Goal: Navigation & Orientation: Understand site structure

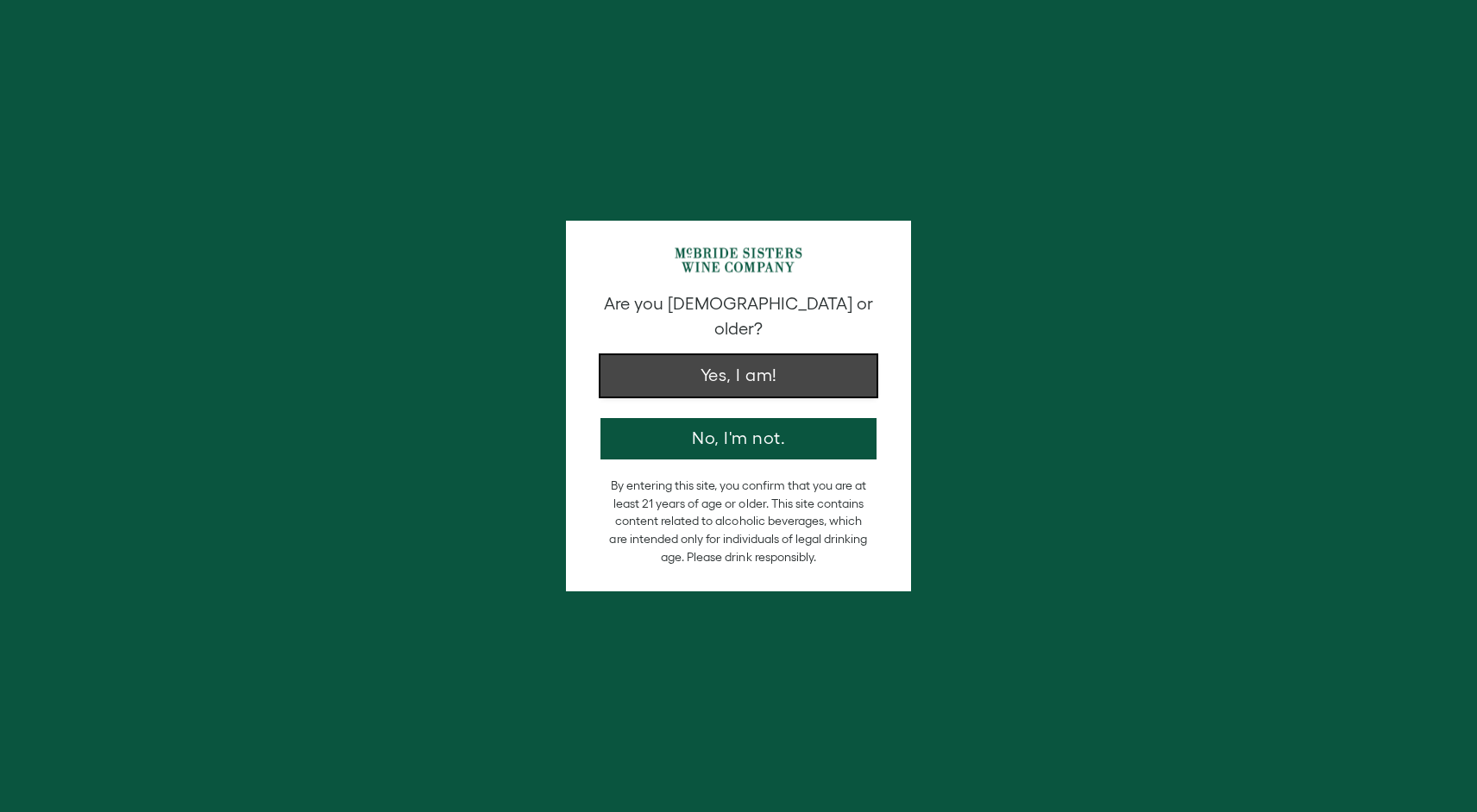
click at [736, 355] on button "Yes, I am!" at bounding box center [739, 376] width 277 height 41
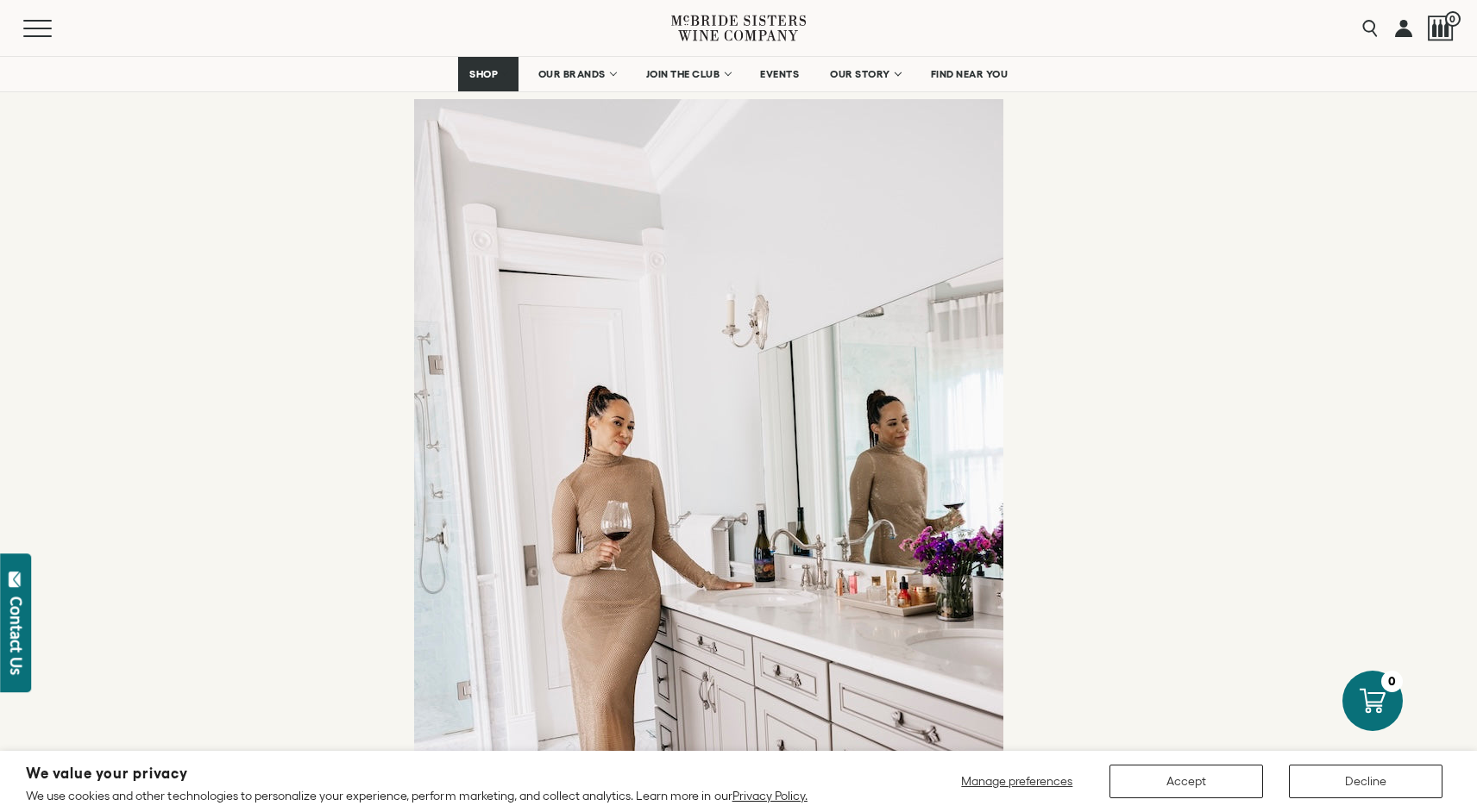
scroll to position [5999, 0]
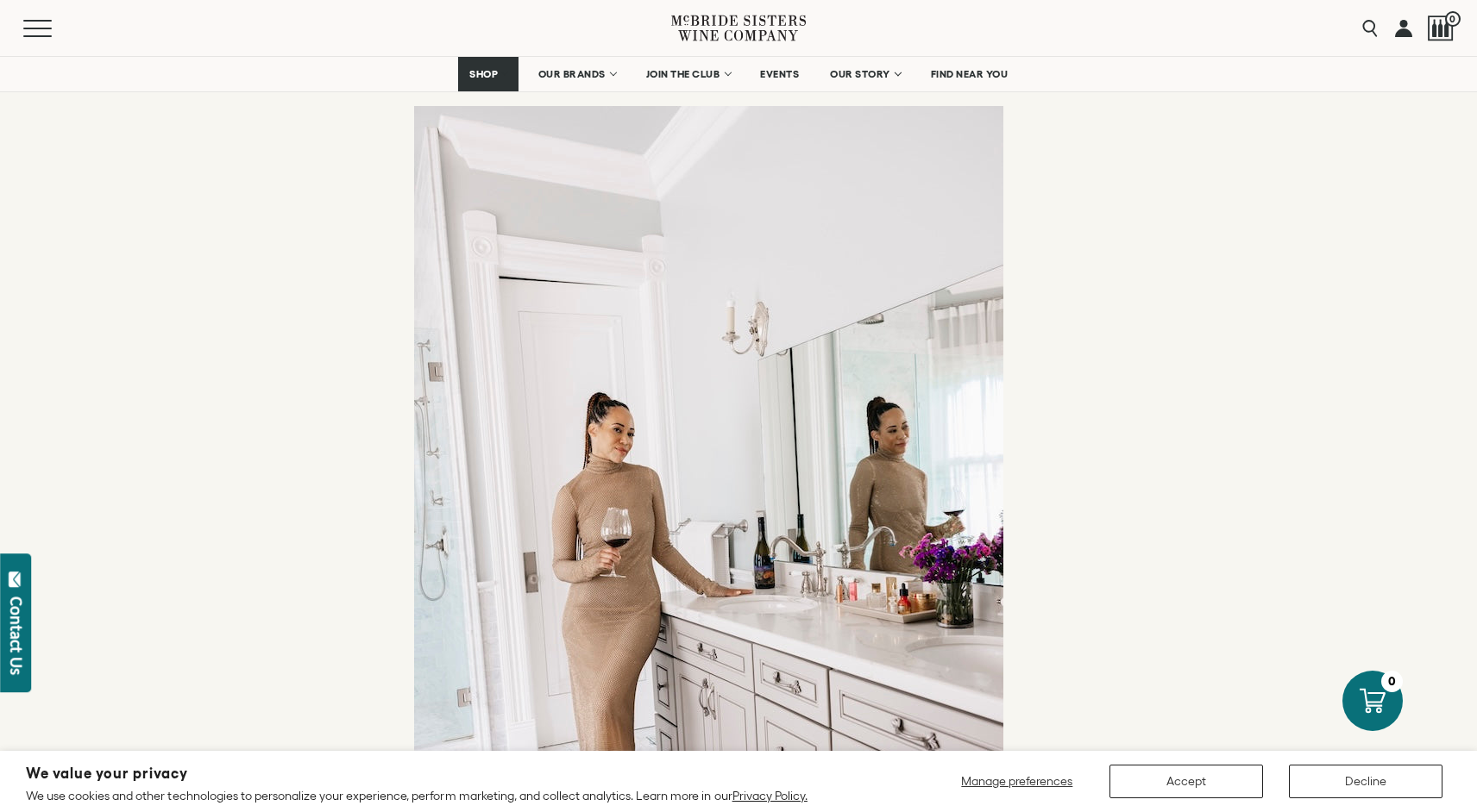
click at [638, 386] on p at bounding box center [738, 547] width 648 height 883
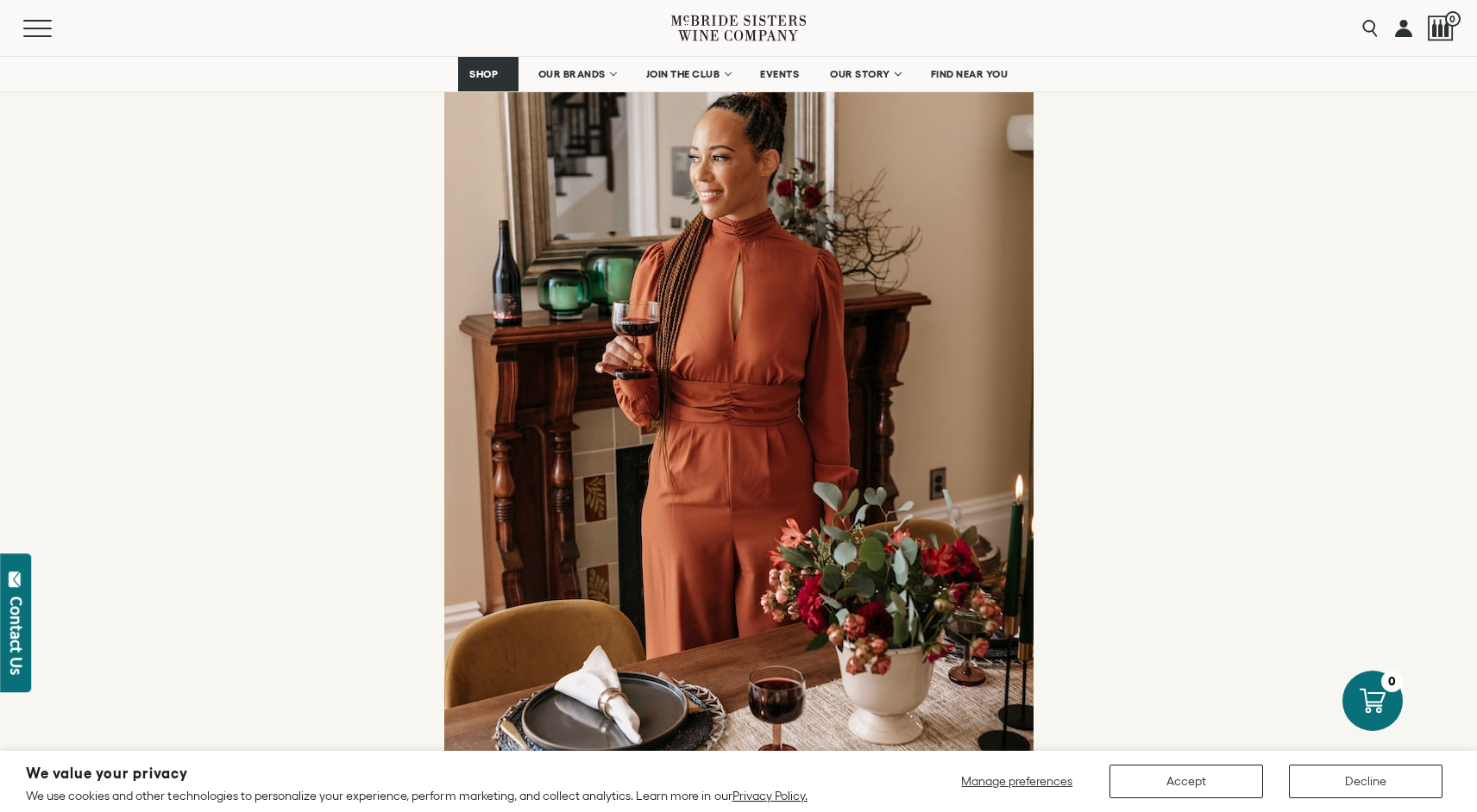
scroll to position [964, 0]
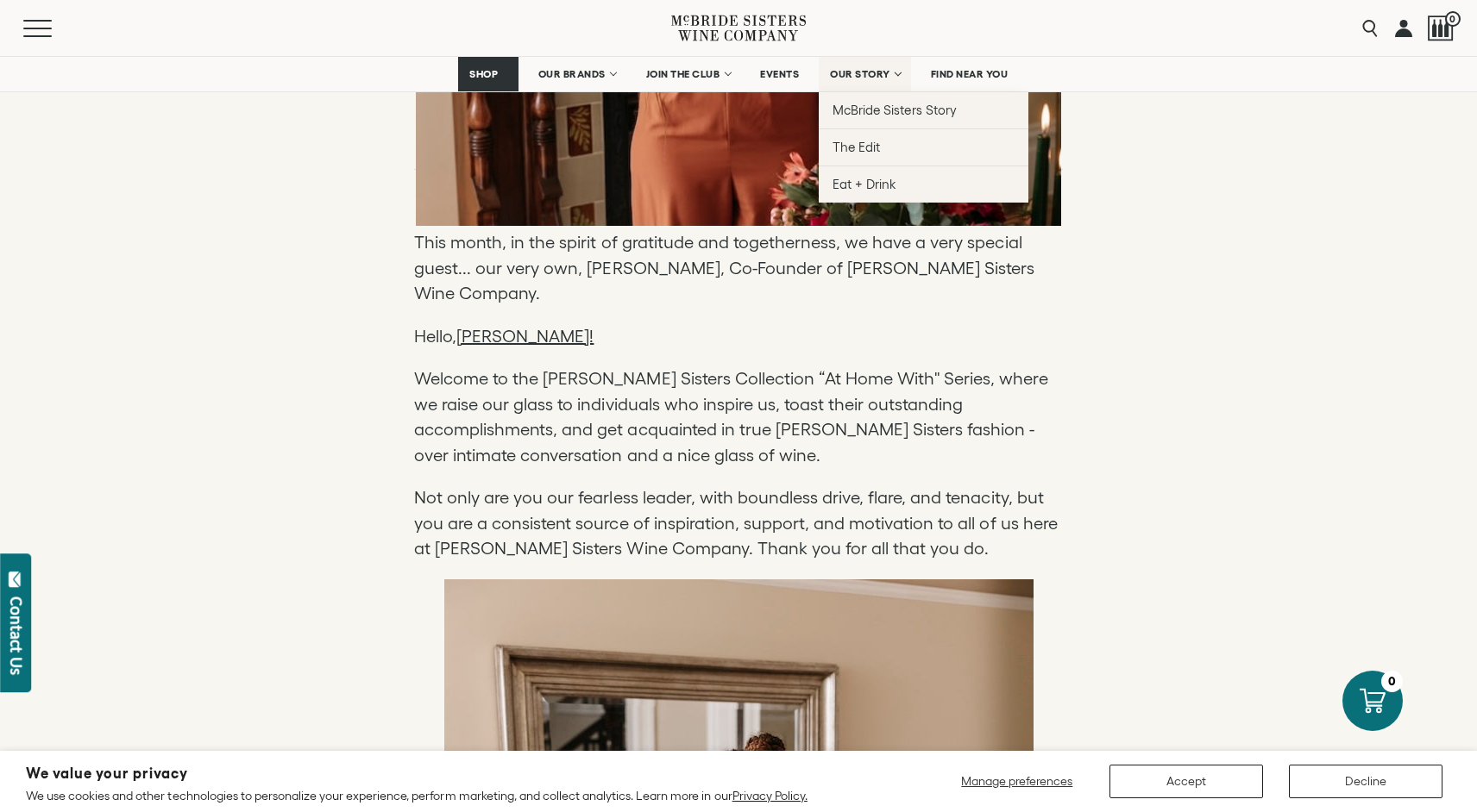
click at [850, 71] on span "OUR STORY" at bounding box center [859, 73] width 60 height 12
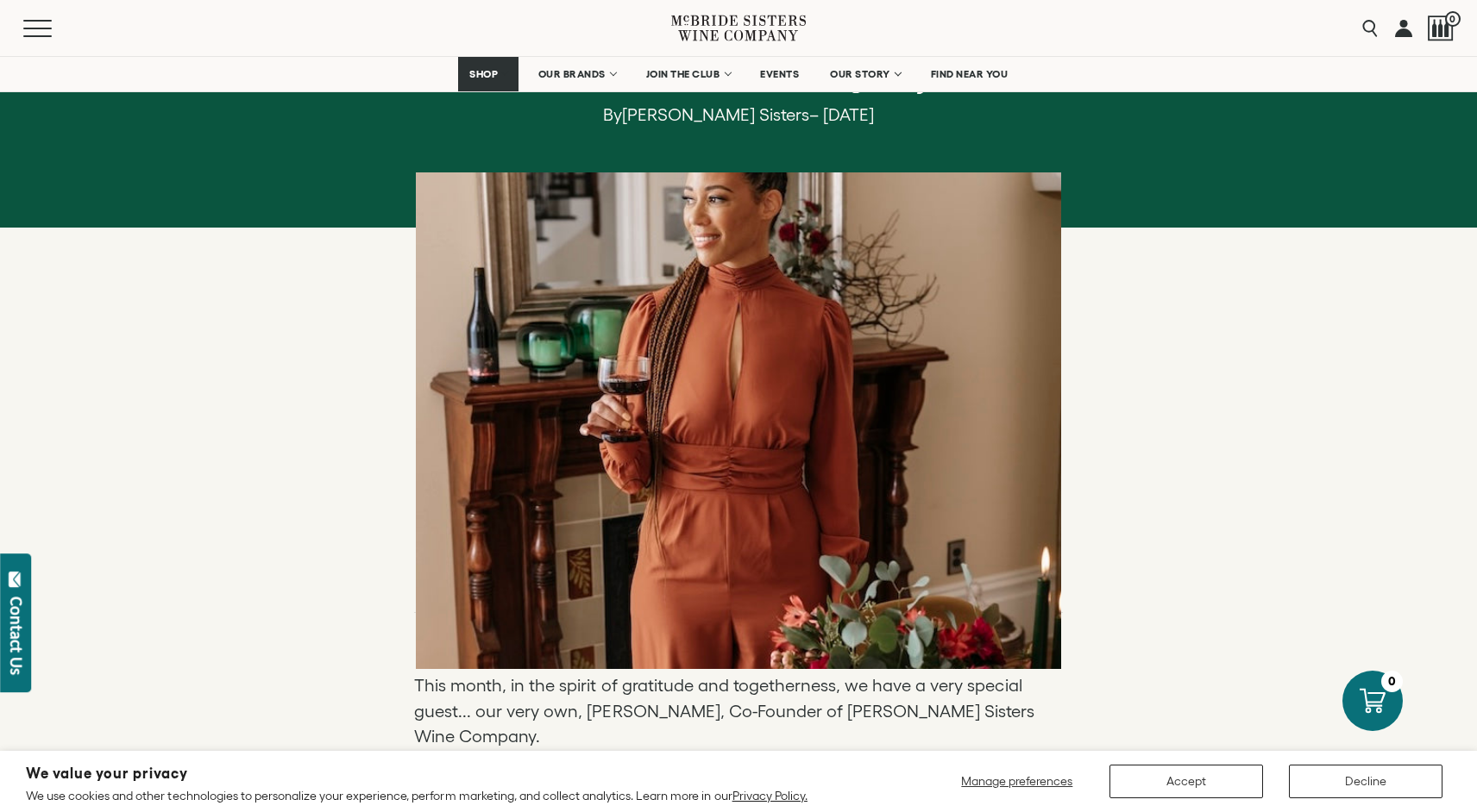
scroll to position [517, 0]
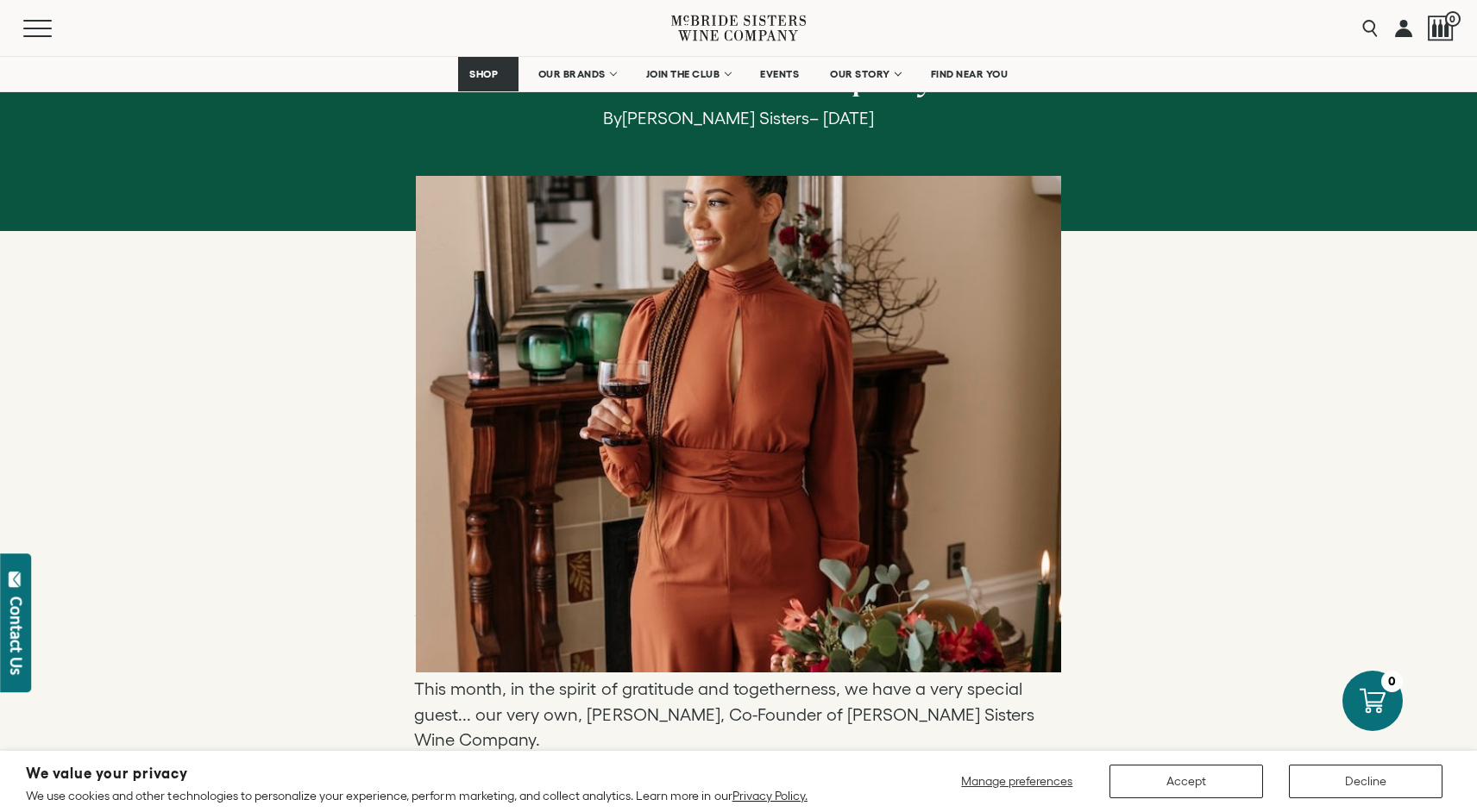
click at [690, 250] on div at bounding box center [738, 424] width 646 height 497
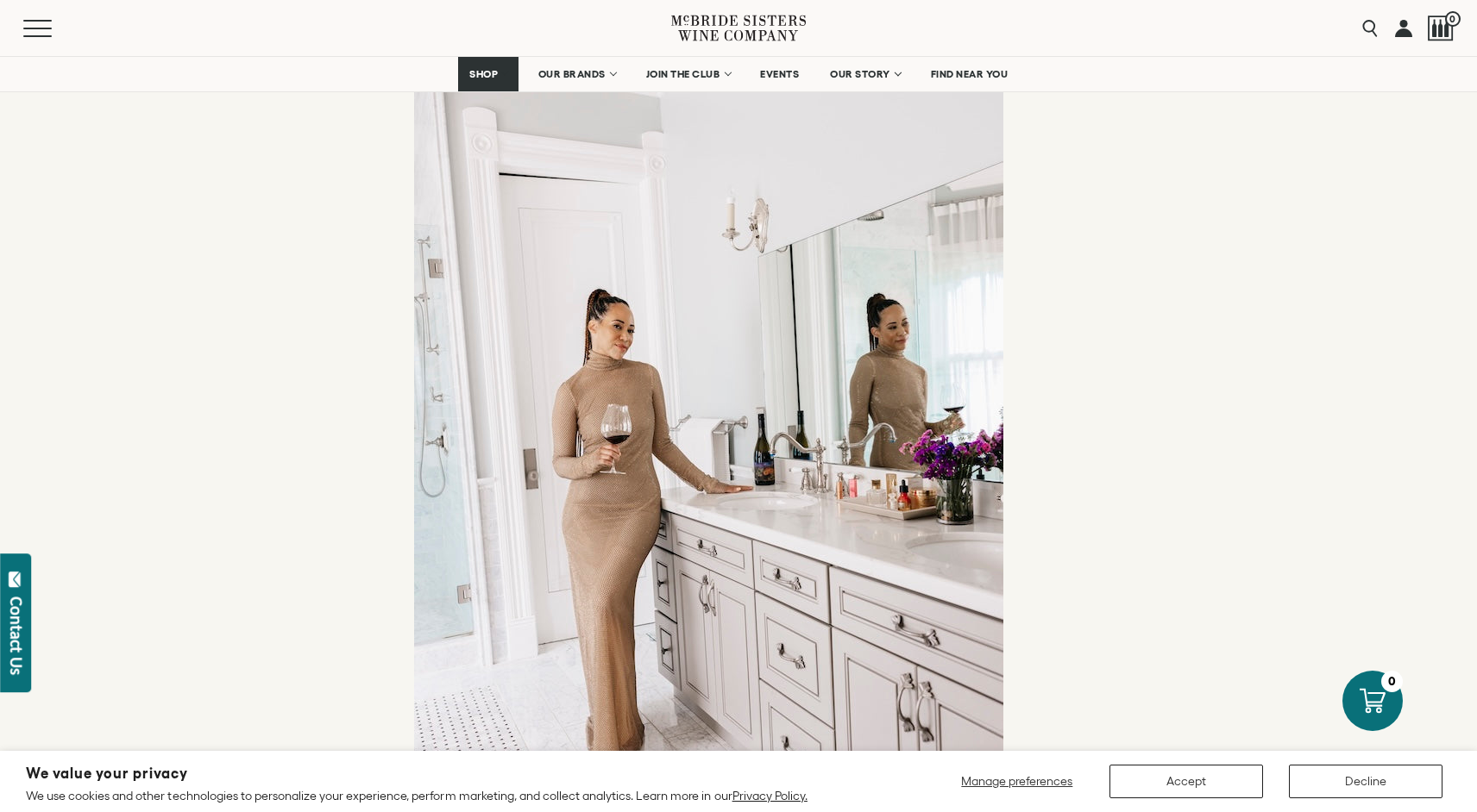
scroll to position [6104, 0]
drag, startPoint x: 662, startPoint y: 282, endPoint x: 548, endPoint y: 293, distance: 114.5
click at [548, 290] on p at bounding box center [738, 441] width 648 height 883
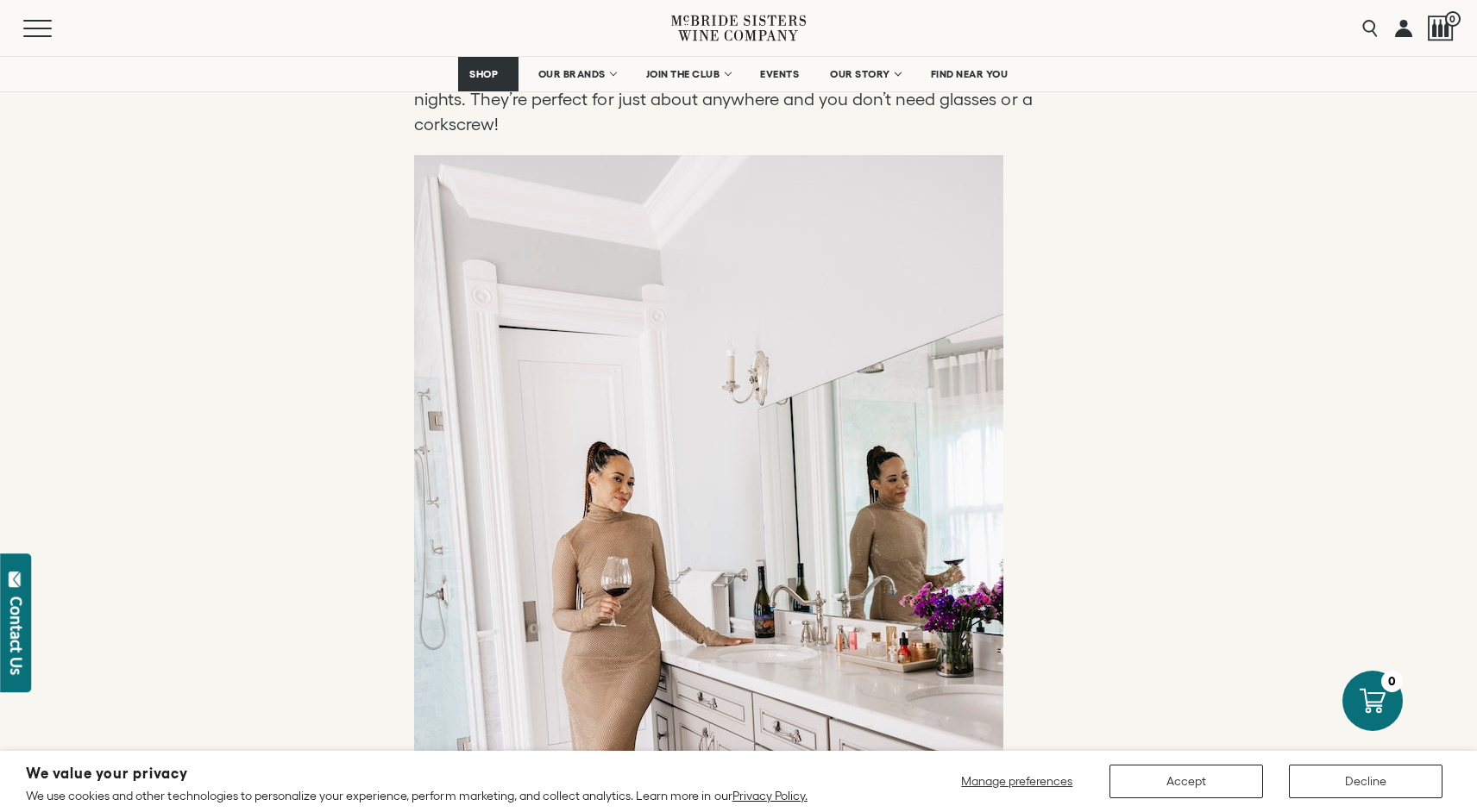
scroll to position [5950, 0]
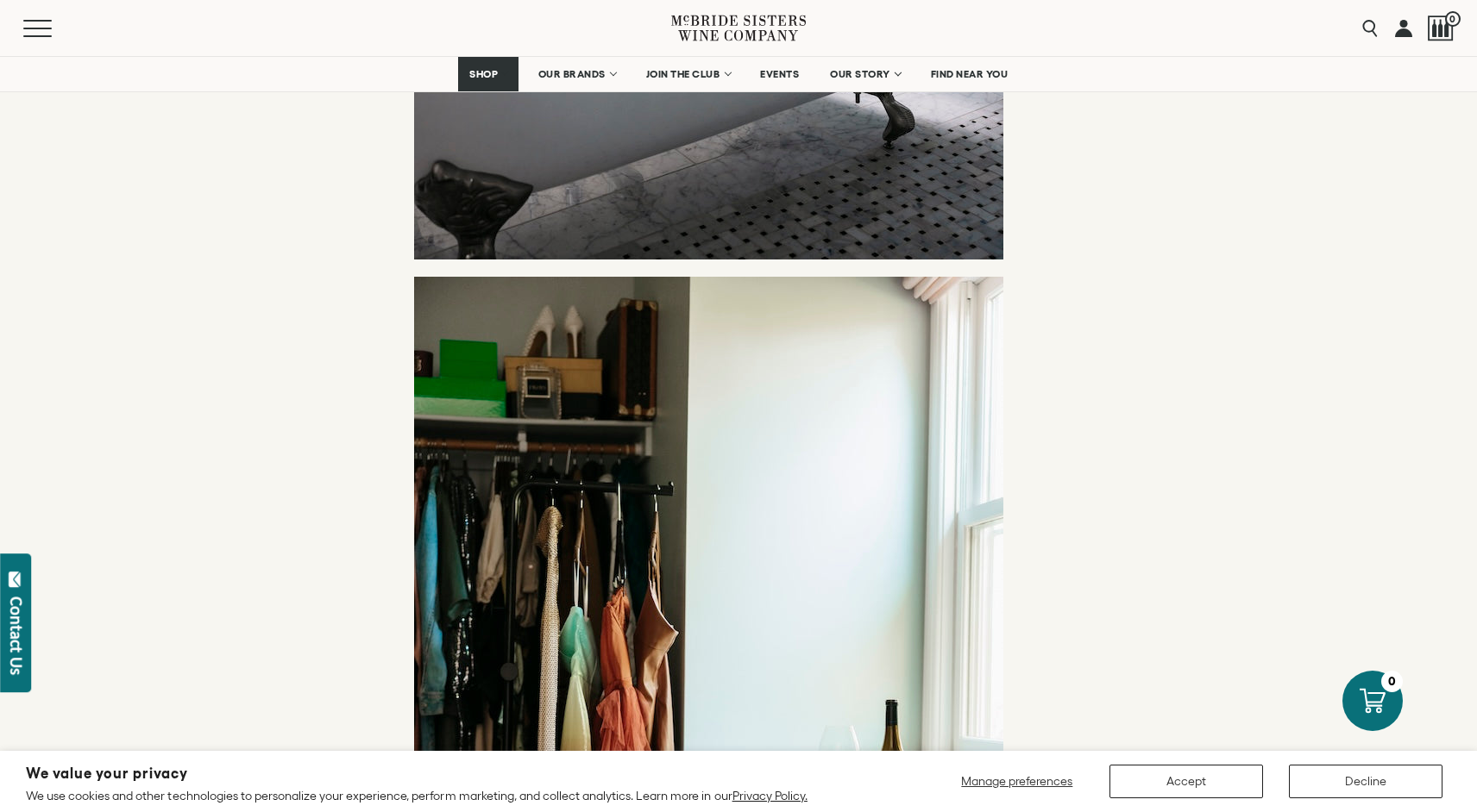
scroll to position [4444, 0]
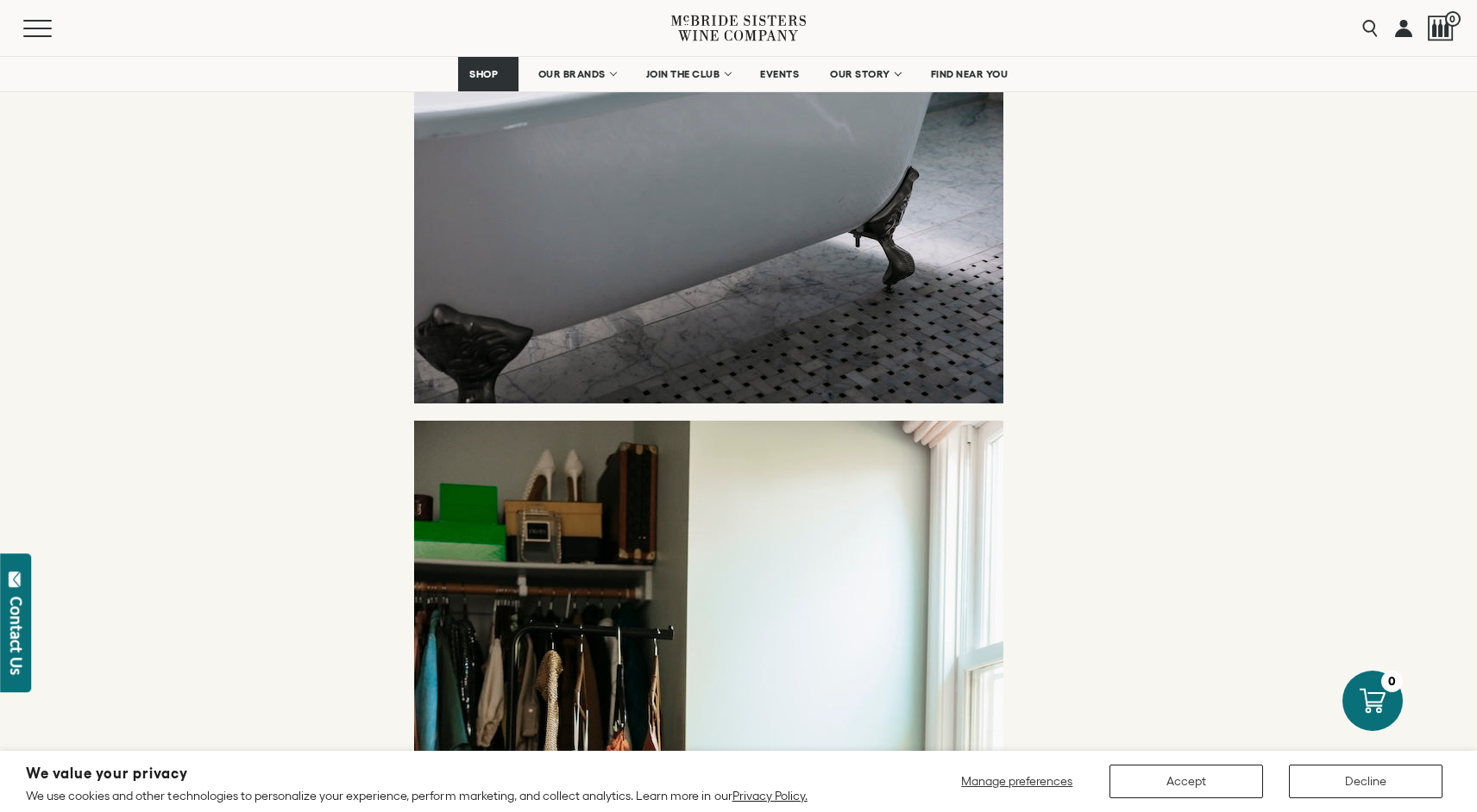
click at [705, 17] on icon at bounding box center [738, 29] width 134 height 50
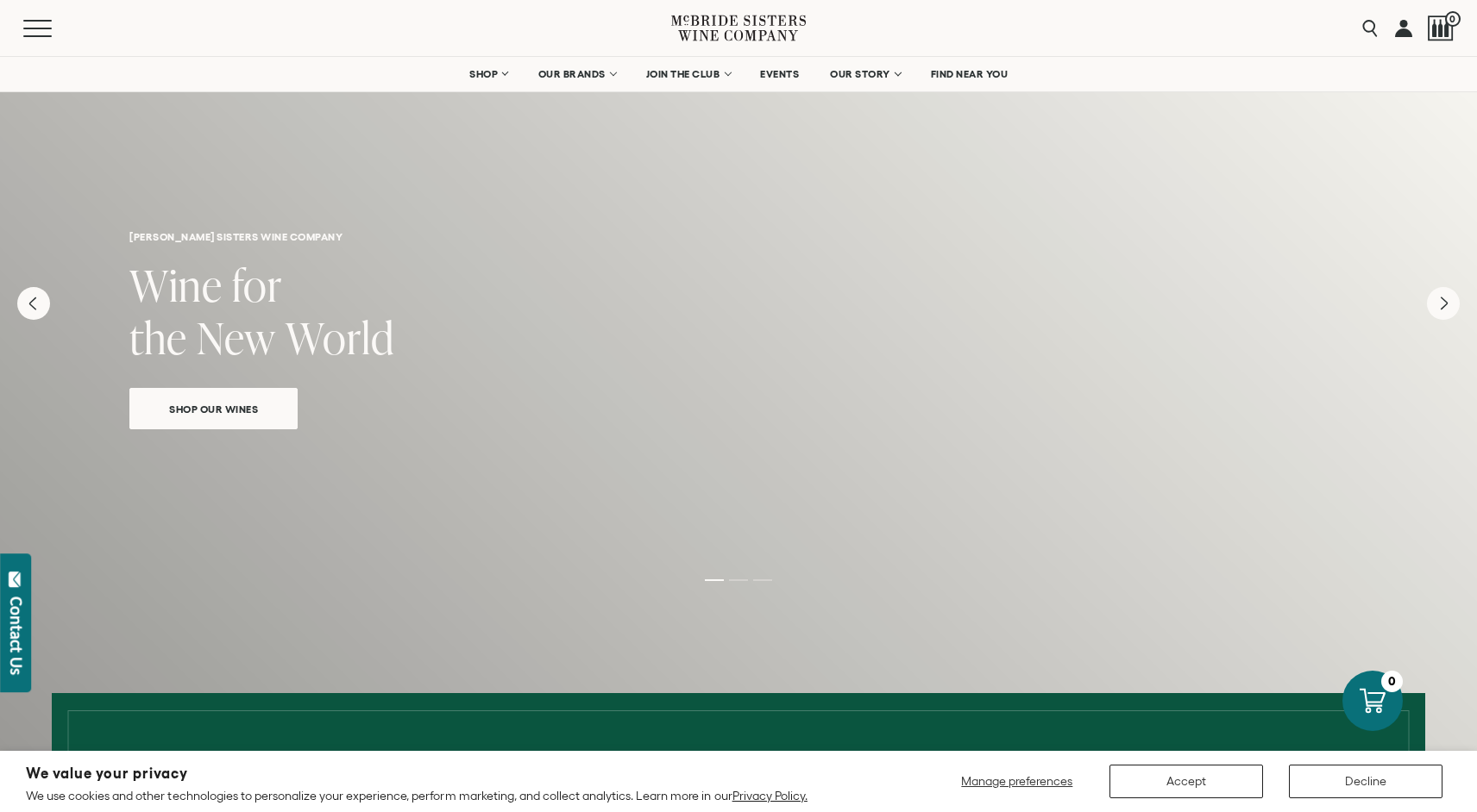
click at [717, 31] on icon at bounding box center [708, 28] width 59 height 26
